Goal: Transaction & Acquisition: Purchase product/service

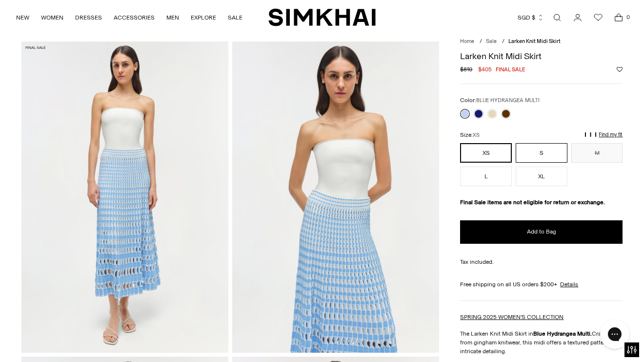
click at [536, 157] on button "S" at bounding box center [542, 153] width 52 height 20
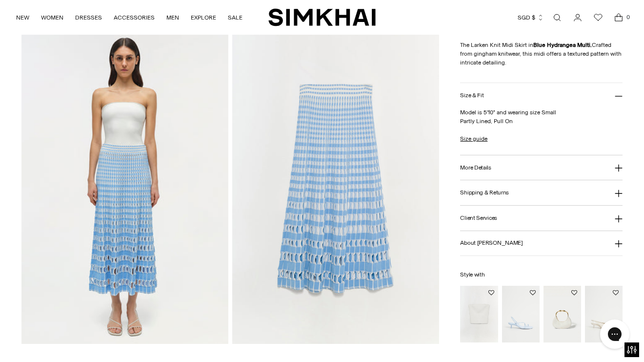
scroll to position [669, 0]
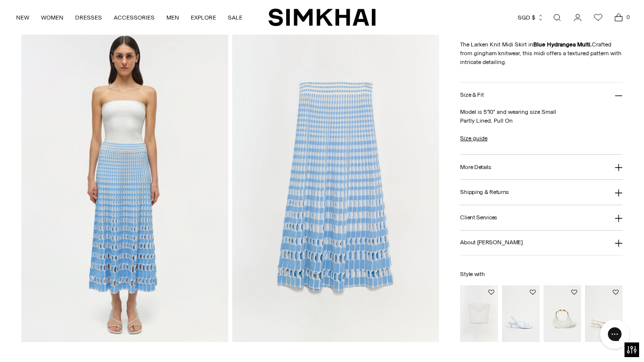
click at [352, 120] on img at bounding box center [335, 186] width 207 height 310
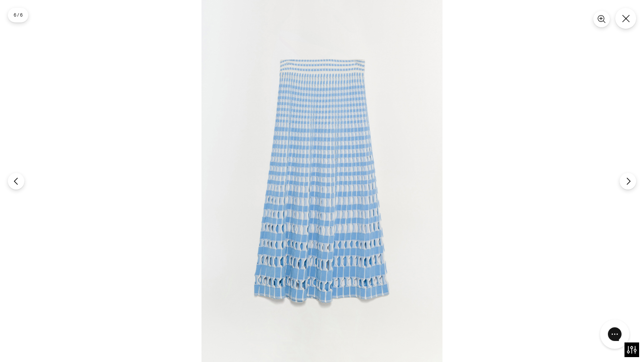
click at [352, 120] on img at bounding box center [322, 181] width 241 height 362
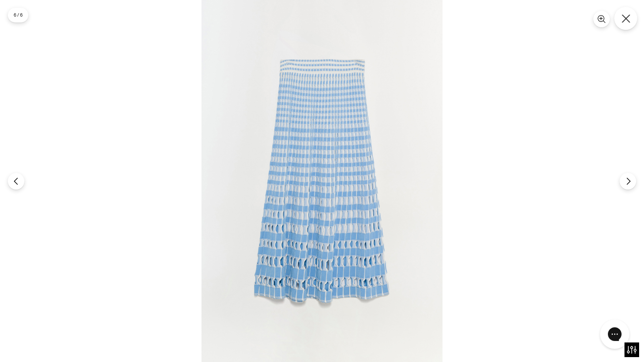
click at [625, 20] on icon "Close" at bounding box center [626, 18] width 9 height 9
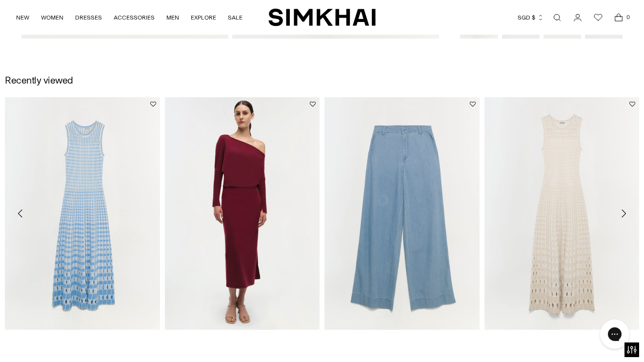
scroll to position [1021, 0]
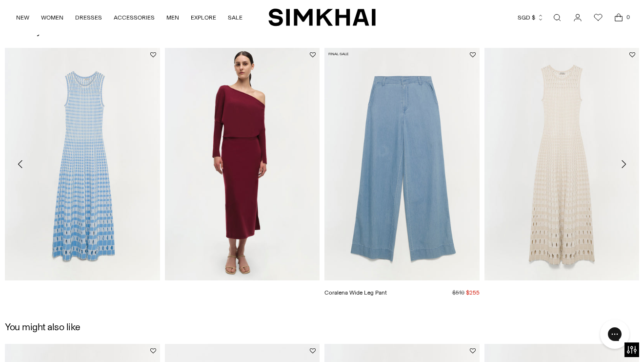
click at [0, 0] on img "Coralena Wide Leg Pant" at bounding box center [0, 0] width 0 height 0
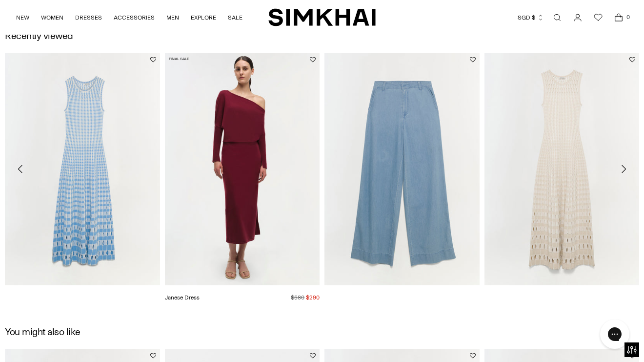
scroll to position [1016, 0]
click at [0, 0] on img "Janese Dress" at bounding box center [0, 0] width 0 height 0
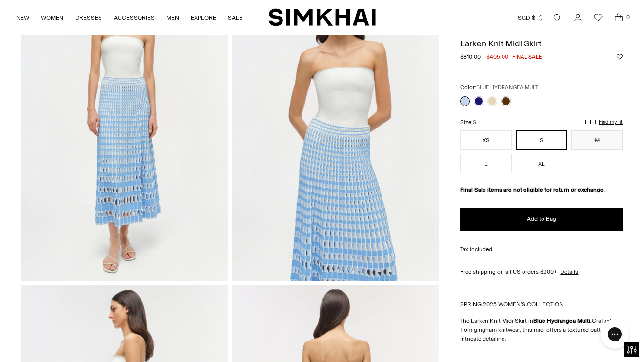
scroll to position [101, 0]
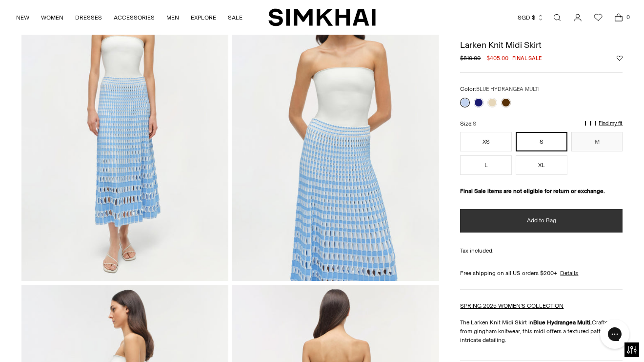
click at [547, 217] on span "Add to Bag" at bounding box center [541, 220] width 29 height 8
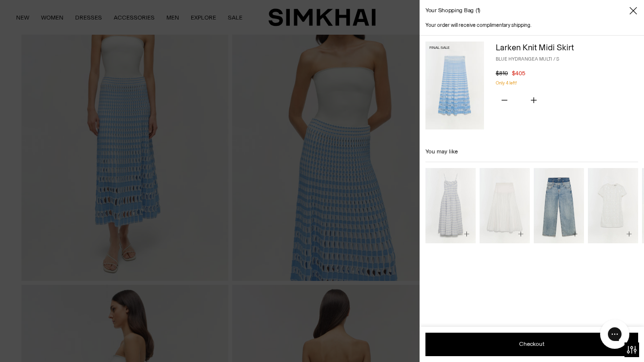
click at [250, 257] on div at bounding box center [322, 181] width 644 height 362
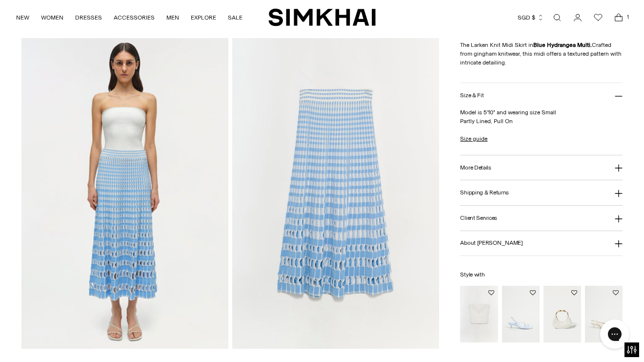
scroll to position [697, 0]
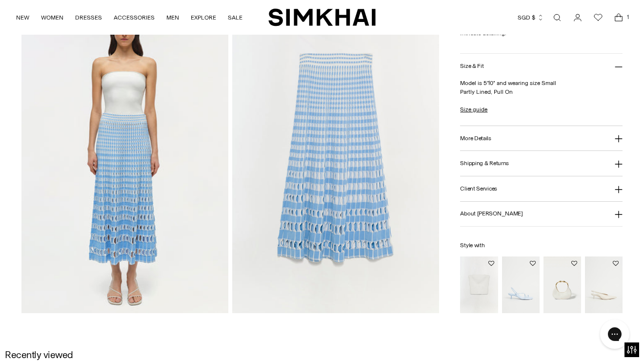
click at [125, 123] on img at bounding box center [124, 157] width 207 height 310
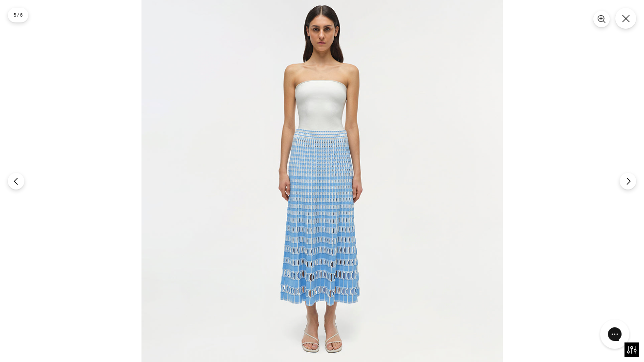
click at [343, 129] on img at bounding box center [323, 181] width 362 height 362
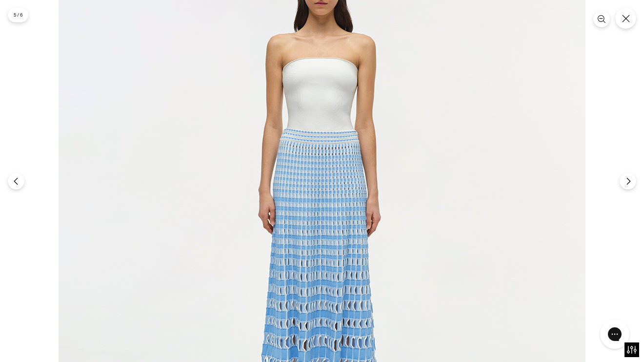
click at [343, 128] on img at bounding box center [322, 204] width 527 height 527
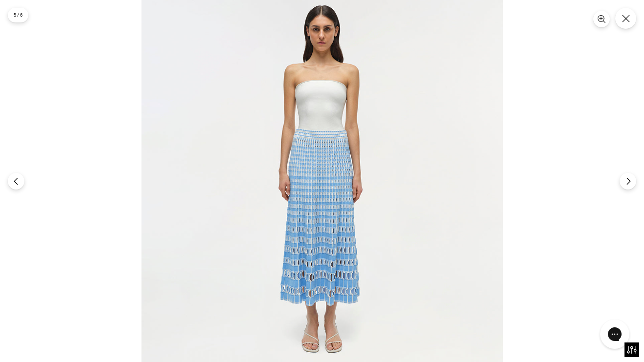
click at [343, 130] on img at bounding box center [323, 181] width 362 height 362
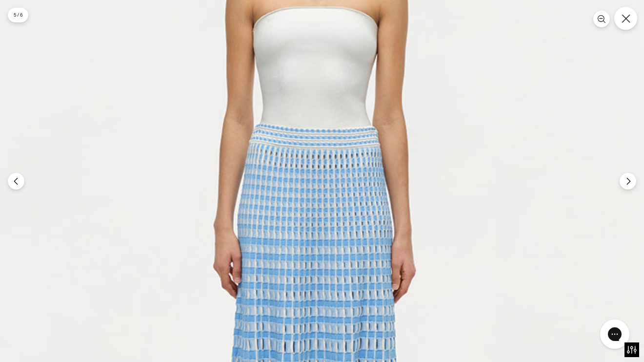
click at [628, 18] on icon "Close" at bounding box center [626, 18] width 9 height 9
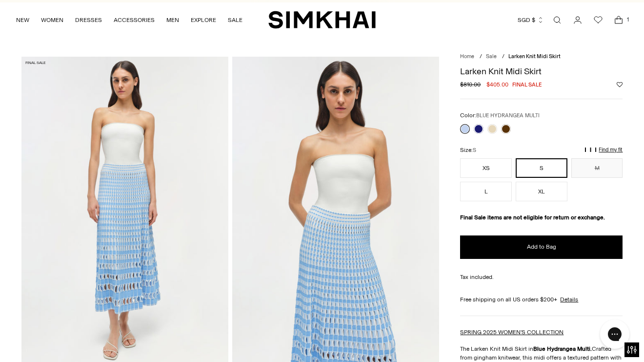
scroll to position [0, 0]
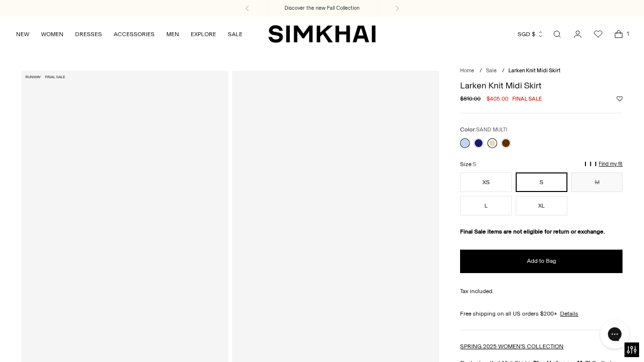
click at [493, 144] on link at bounding box center [493, 143] width 10 height 10
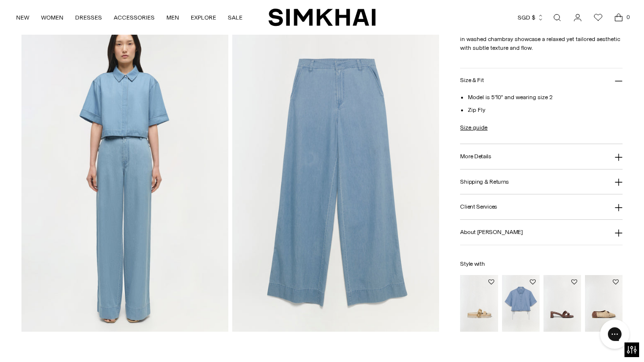
scroll to position [677, 0]
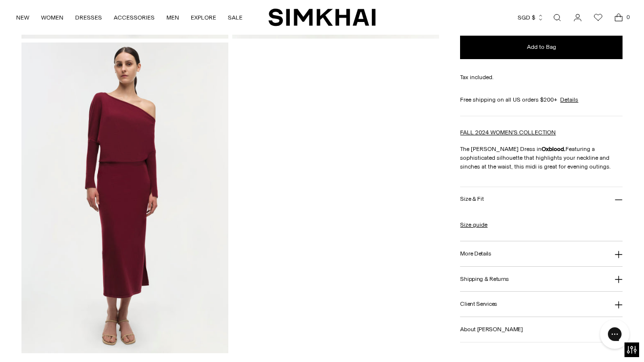
scroll to position [999, 0]
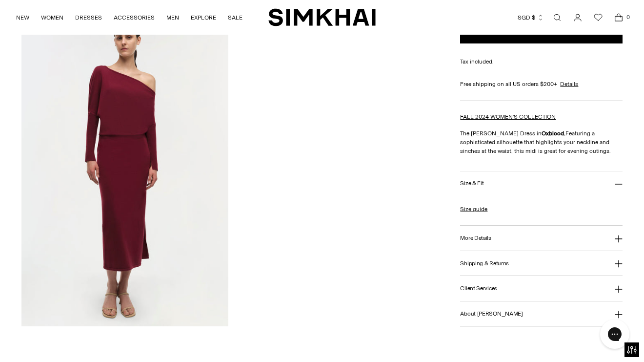
click at [506, 238] on button "More Details" at bounding box center [541, 237] width 163 height 25
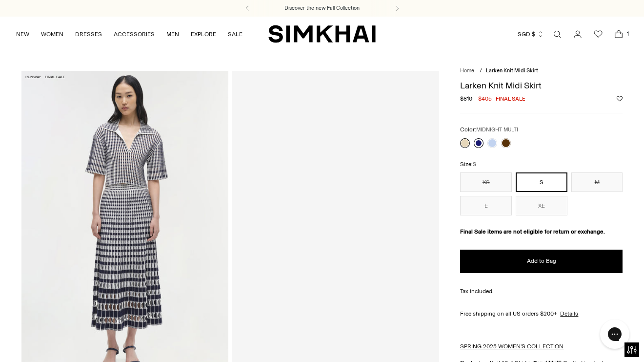
click at [478, 144] on link at bounding box center [479, 143] width 10 height 10
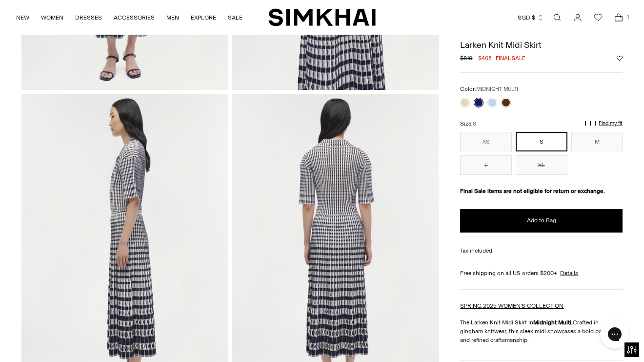
scroll to position [193, 0]
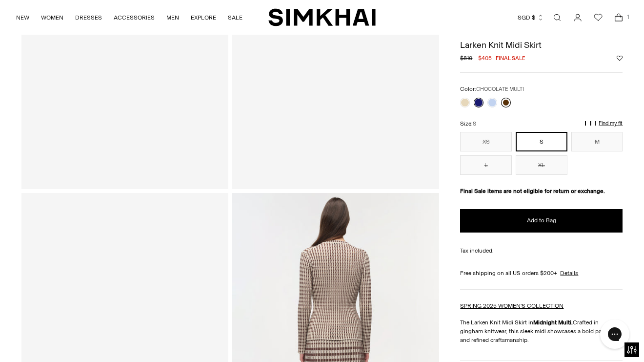
click at [505, 102] on link at bounding box center [506, 103] width 10 height 10
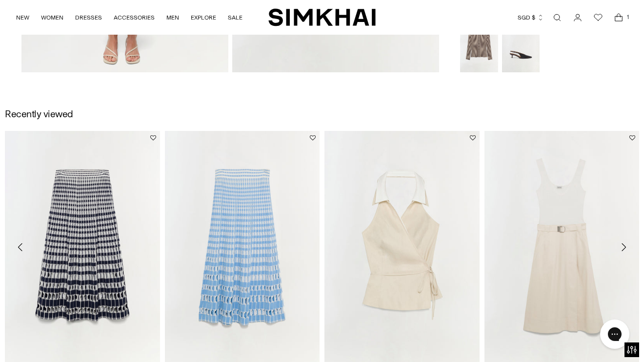
scroll to position [999, 0]
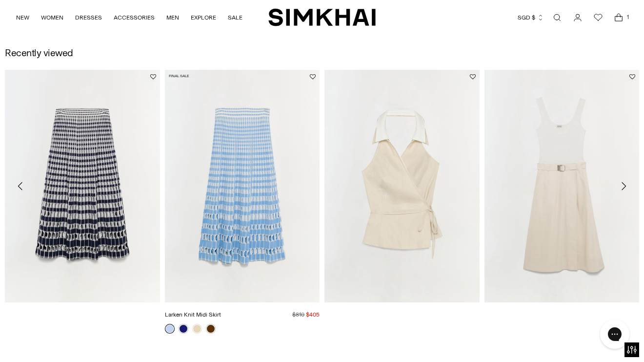
click at [0, 0] on img "Larken Knit Midi Skirt" at bounding box center [0, 0] width 0 height 0
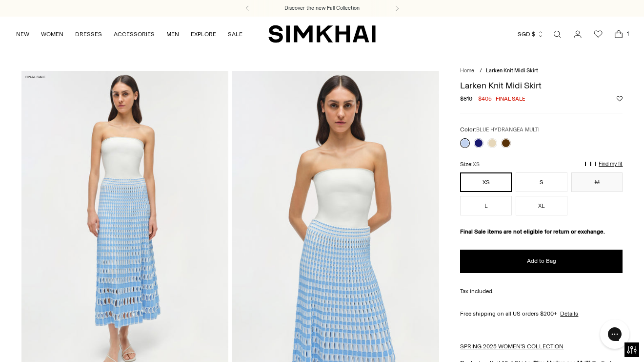
click at [618, 32] on icon "Open cart modal" at bounding box center [619, 34] width 14 height 10
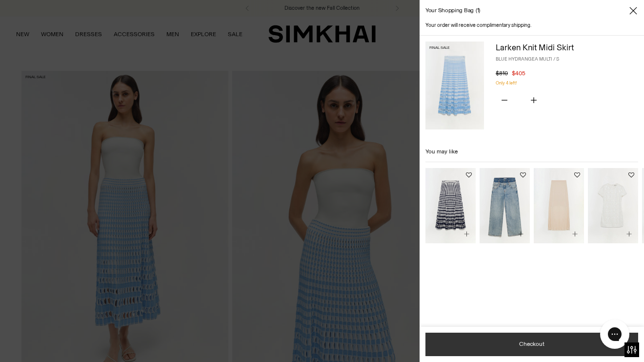
click at [535, 345] on button "Checkout" at bounding box center [532, 343] width 213 height 23
